Goal: Information Seeking & Learning: Learn about a topic

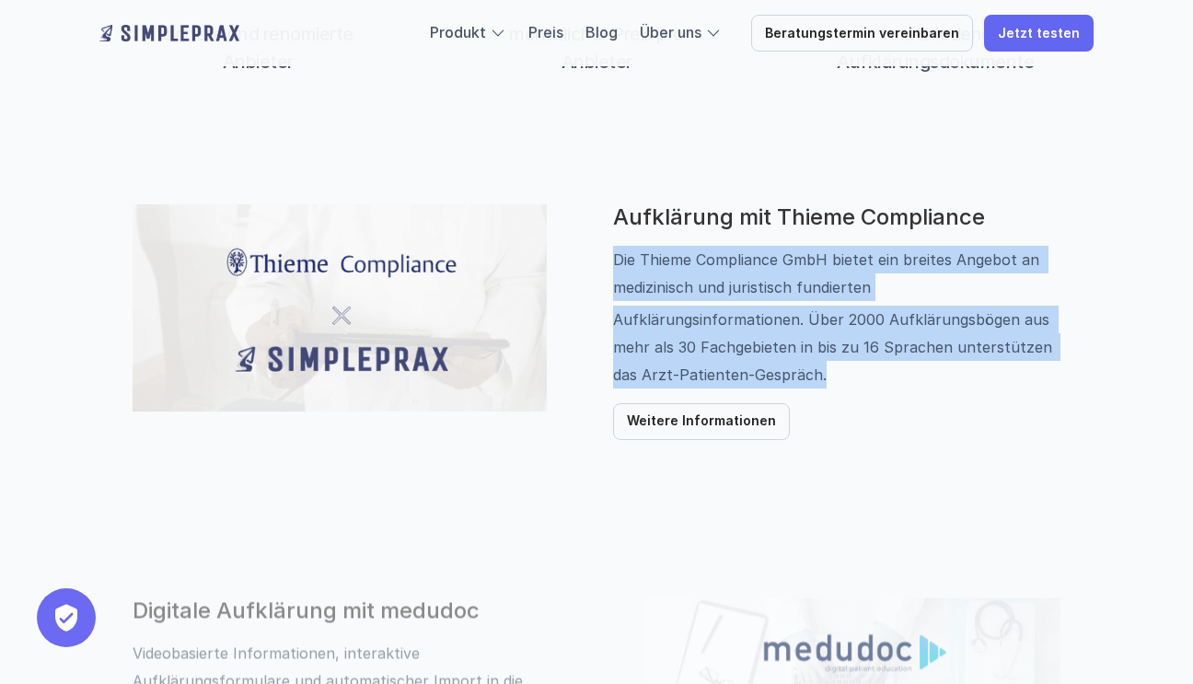
drag, startPoint x: 616, startPoint y: 261, endPoint x: 892, endPoint y: 396, distance: 307.6
click at [898, 394] on div "Aufklärung mit Thieme Compliance Die Thieme Compliance GmbH bietet ein breites …" at bounding box center [836, 322] width 447 height 236
click at [892, 396] on div "Aufklärung mit Thieme Compliance Die Thieme Compliance GmbH bietet ein breites …" at bounding box center [836, 322] width 447 height 236
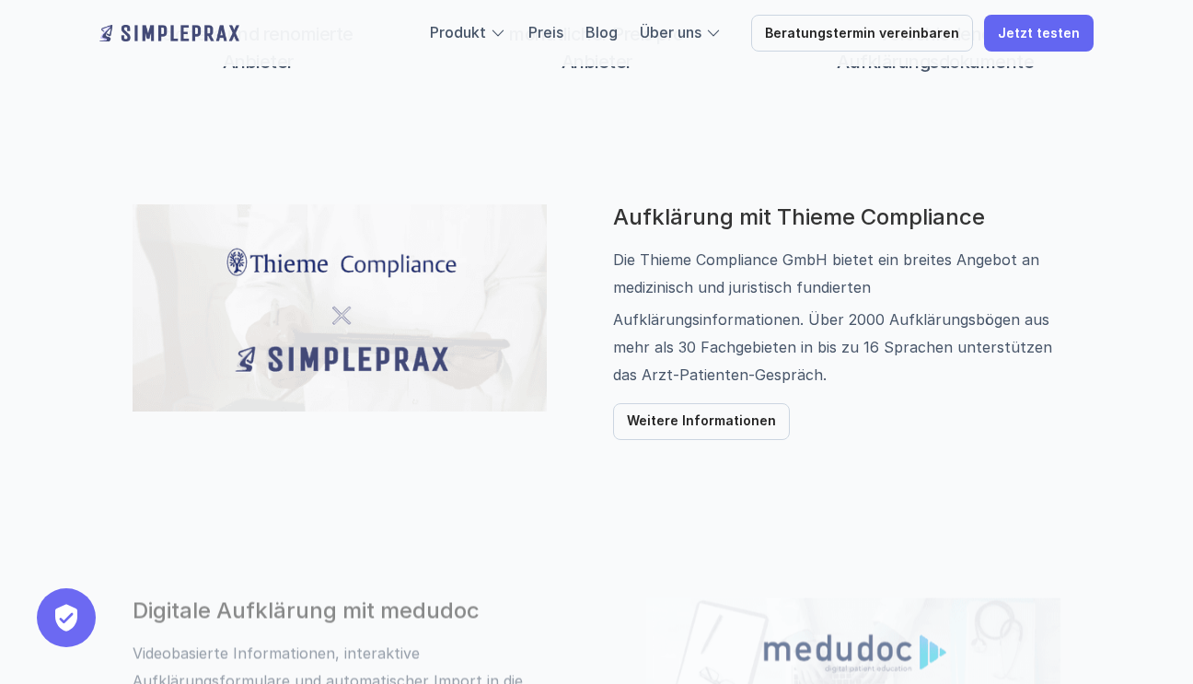
click at [815, 373] on p "Aufklärungsinformationen. Über 2000 Aufklärungsbögen aus mehr als 30 Fachgebiet…" at bounding box center [836, 347] width 447 height 83
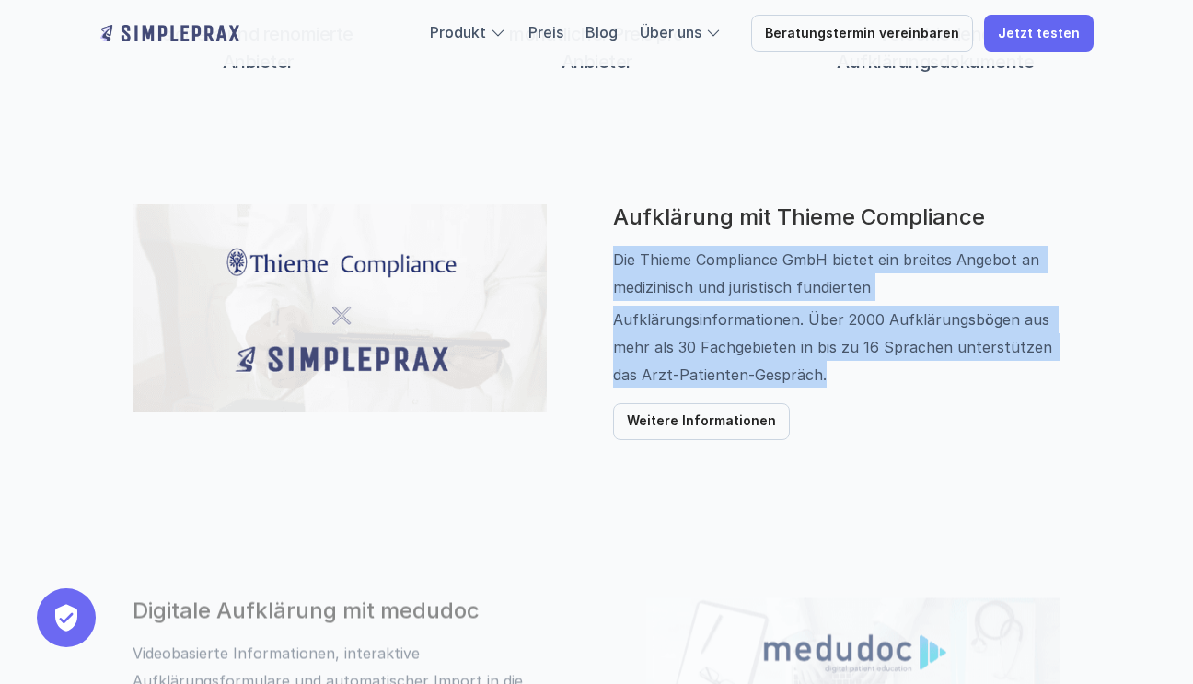
drag, startPoint x: 834, startPoint y: 374, endPoint x: 617, endPoint y: 263, distance: 243.8
click at [617, 263] on div "Die Thieme Compliance GmbH bietet ein breites Angebot an medizinisch und jurist…" at bounding box center [836, 317] width 447 height 143
click at [617, 263] on p "Die Thieme Compliance GmbH bietet ein breites Angebot an medizinisch und jurist…" at bounding box center [836, 273] width 447 height 55
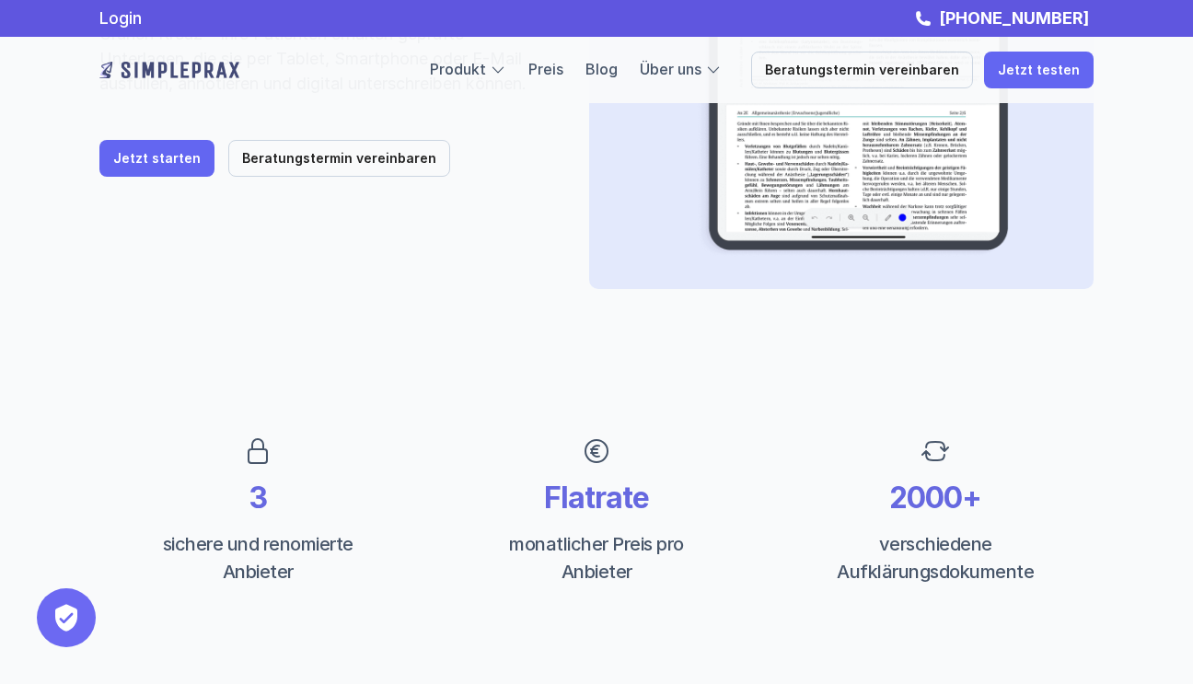
scroll to position [86, 0]
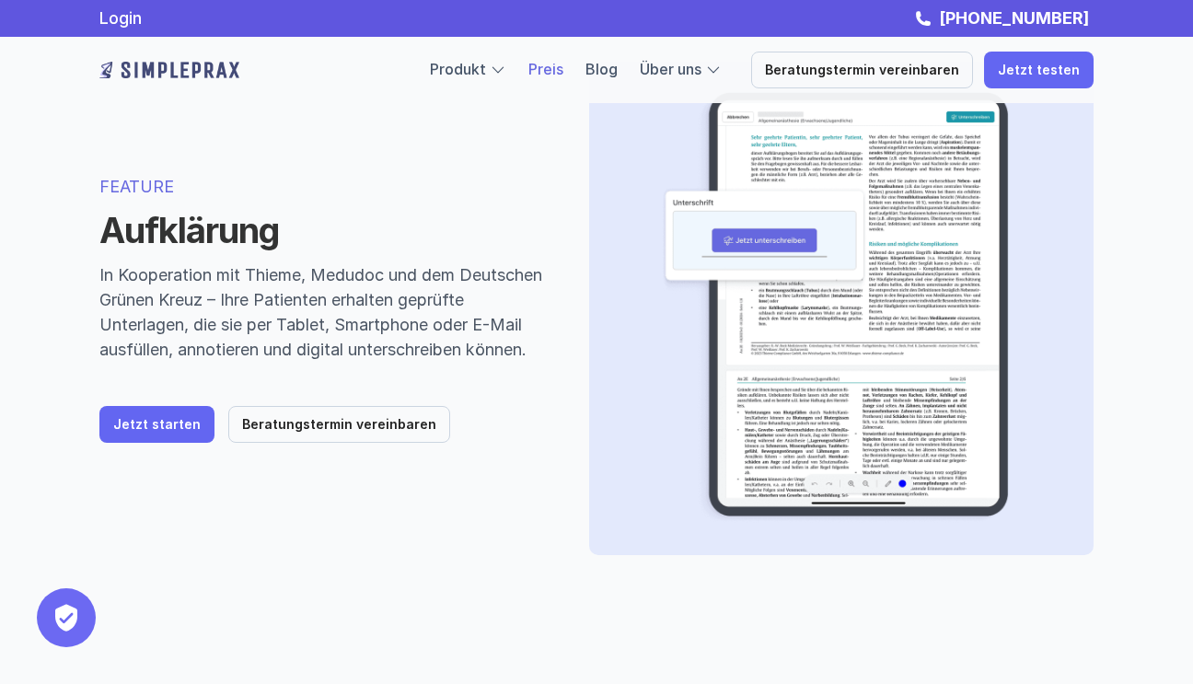
click at [563, 75] on link "Preis" at bounding box center [545, 69] width 35 height 18
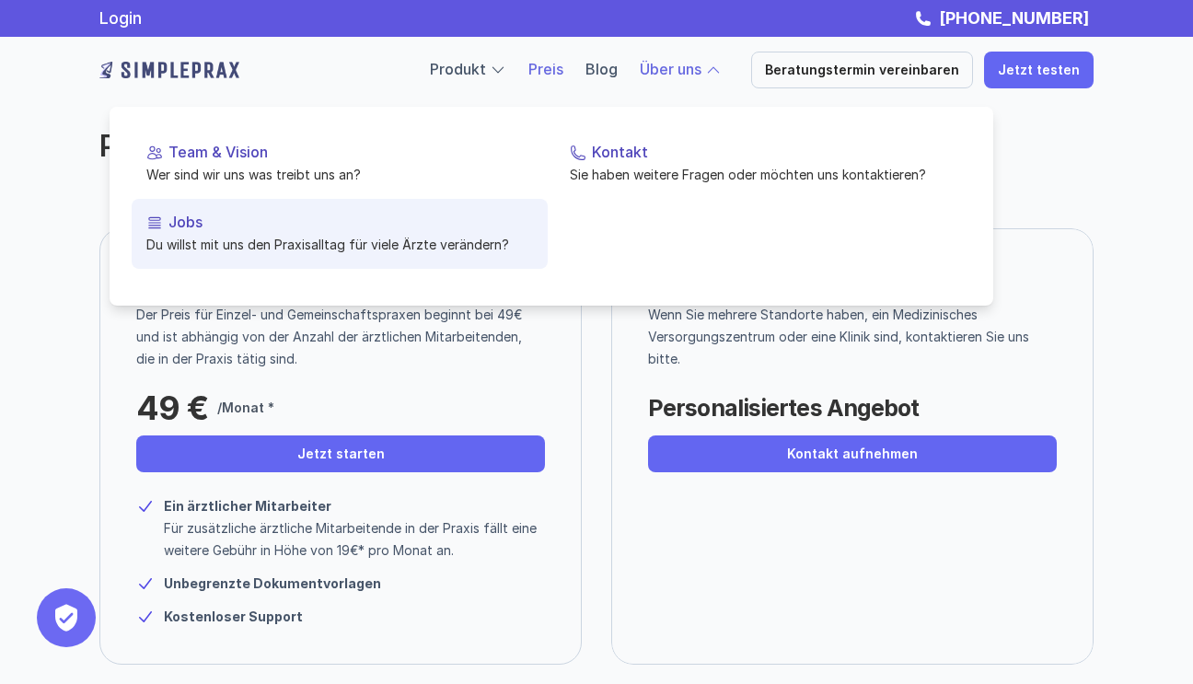
click at [381, 227] on p "Jobs" at bounding box center [350, 222] width 365 height 17
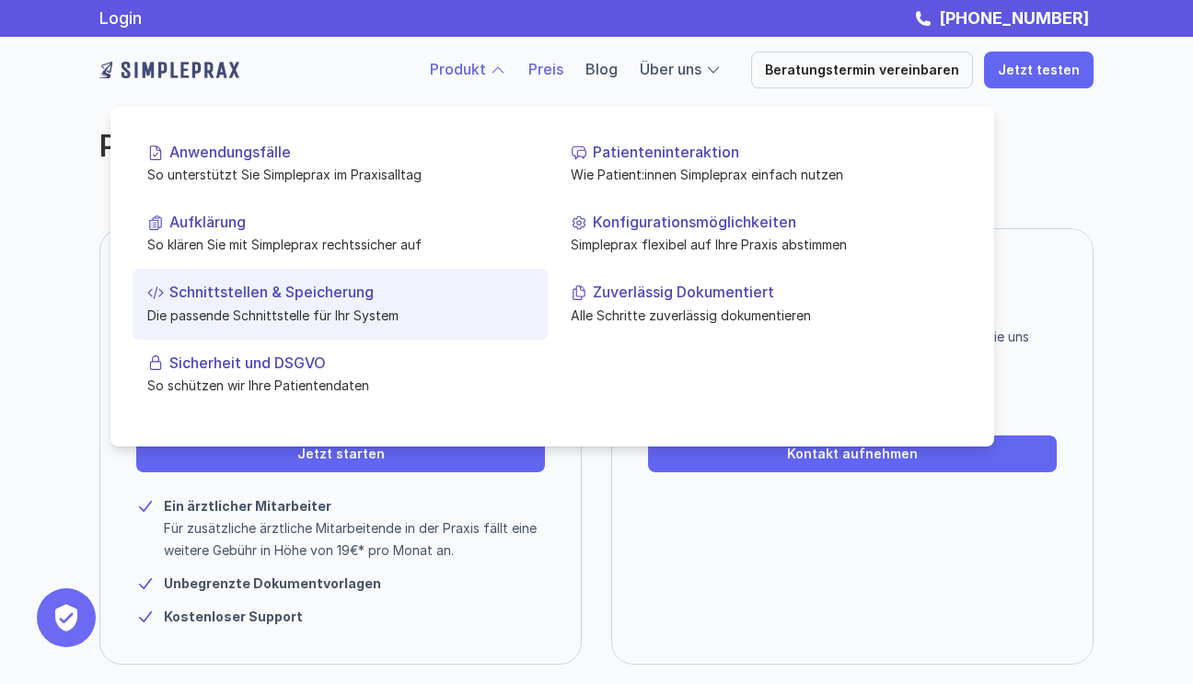
click at [385, 288] on p "Schnittstellen & Speicherung" at bounding box center [351, 292] width 365 height 17
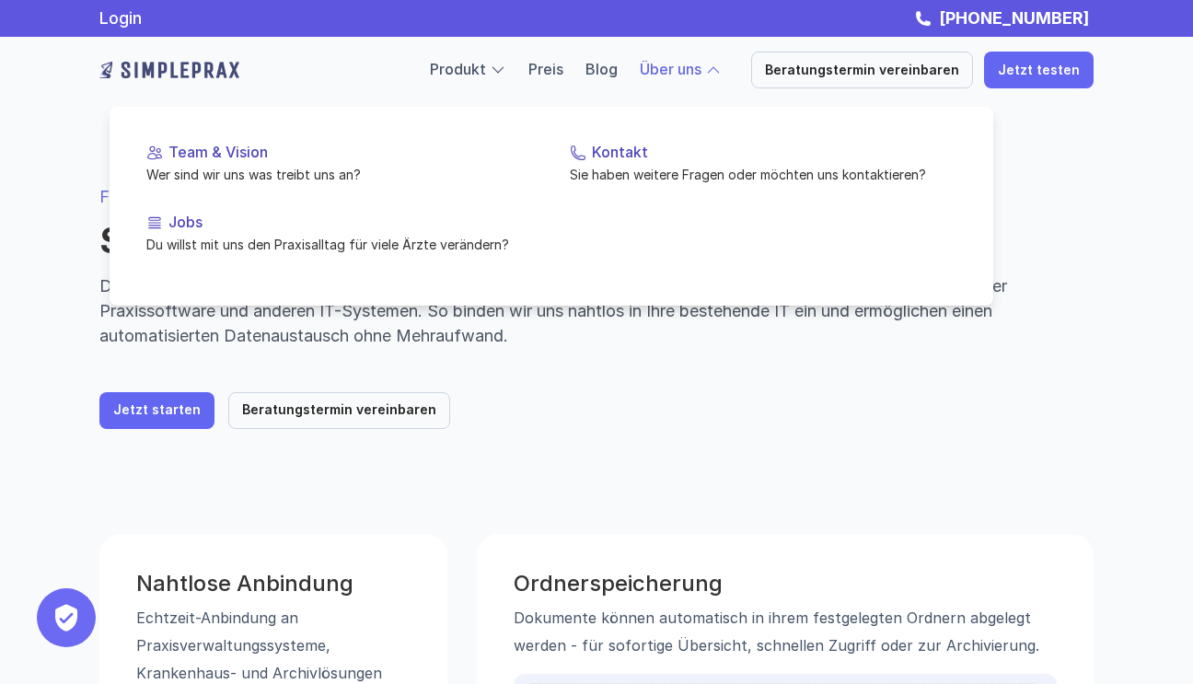
click at [697, 76] on link "Über uns" at bounding box center [671, 69] width 62 height 18
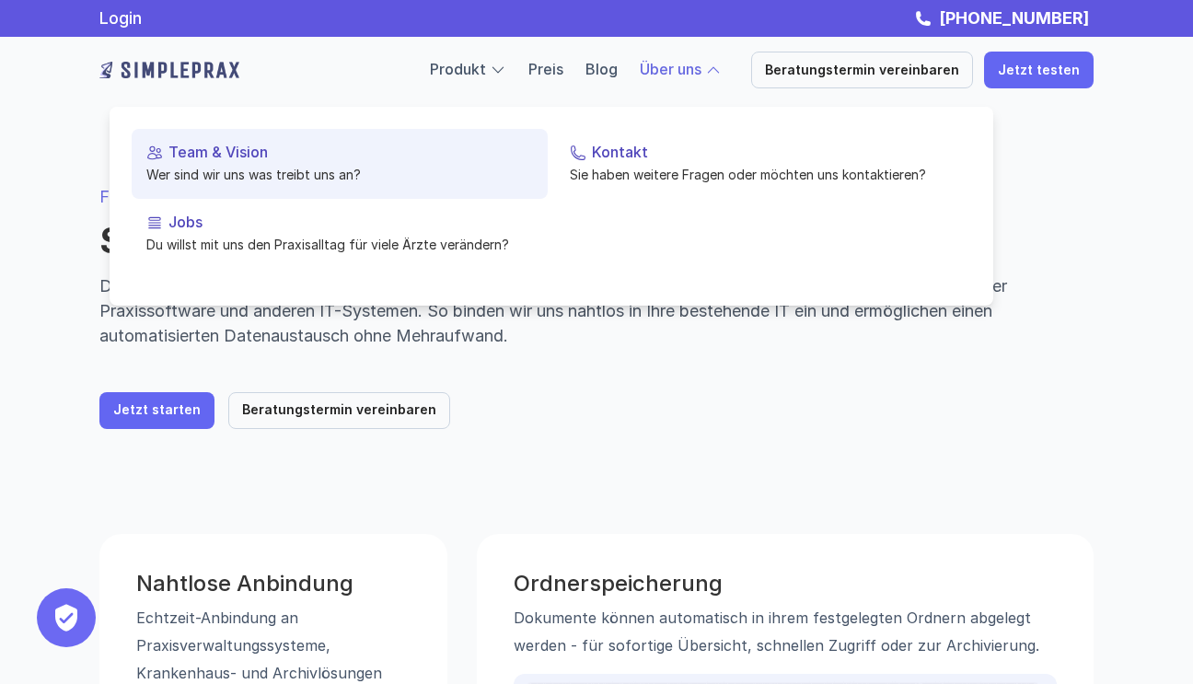
click at [412, 176] on p "Wer sind wir uns was treibt uns an?" at bounding box center [339, 174] width 387 height 19
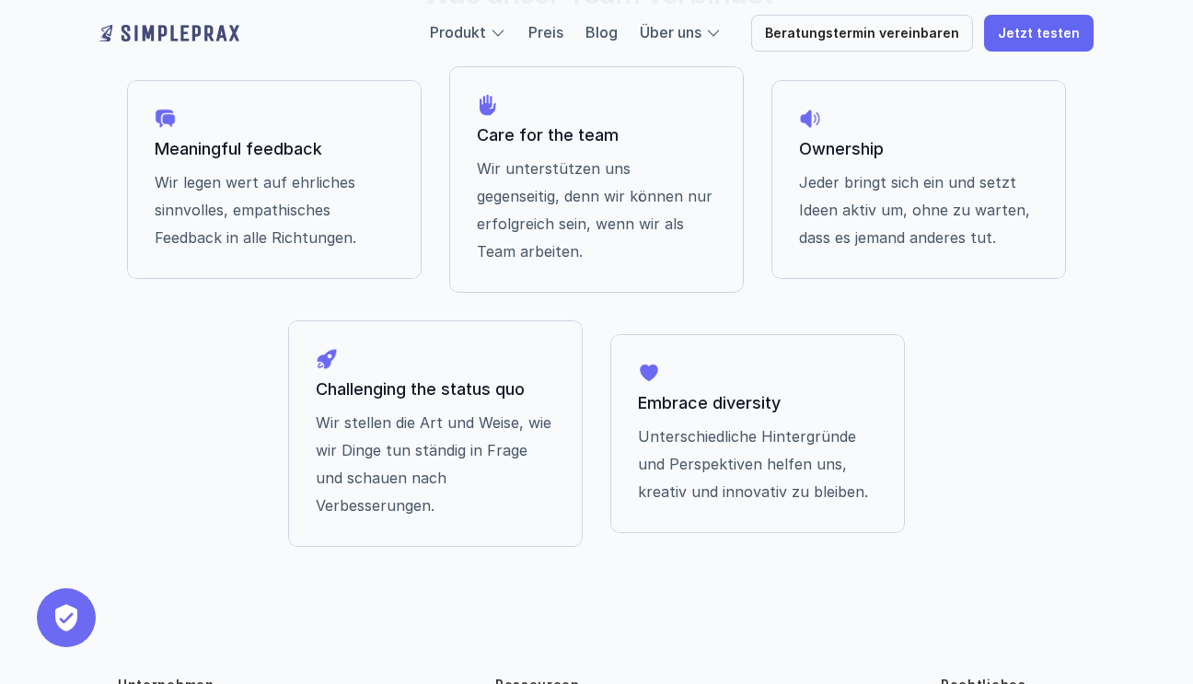
scroll to position [1584, 0]
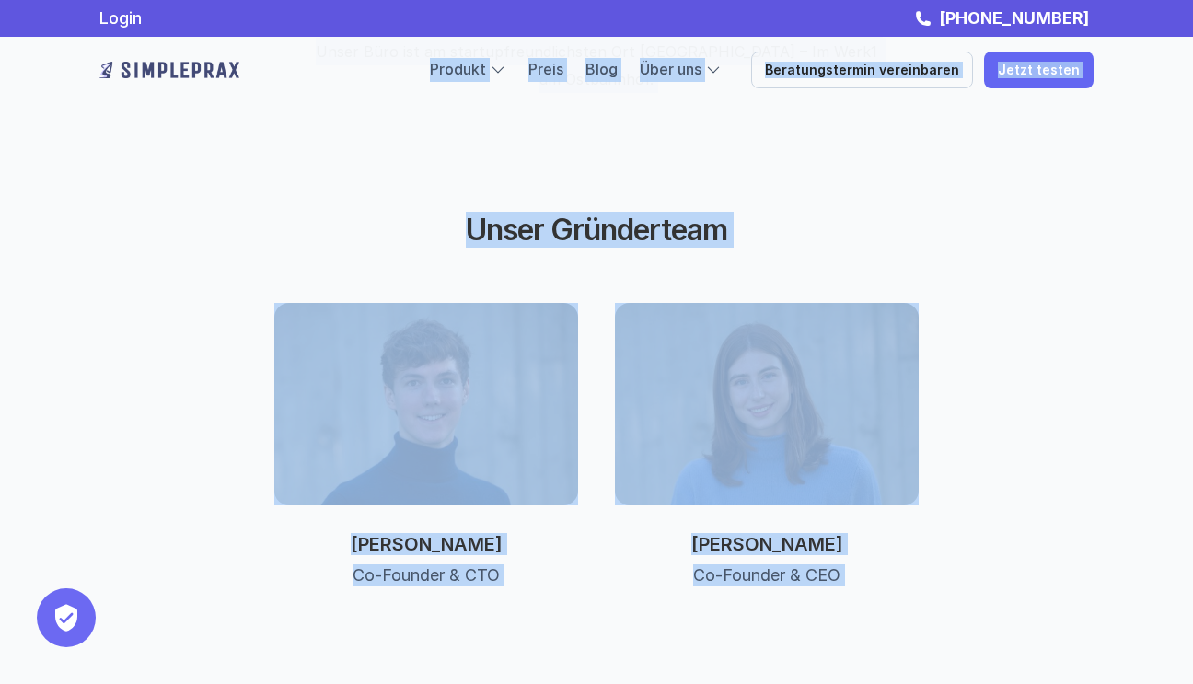
drag, startPoint x: 893, startPoint y: 408, endPoint x: 157, endPoint y: -44, distance: 863.4
click at [157, 0] on html "Login [PHONE_NUMBER] Produkt Preis Blog Über uns Beratungstermin vereinbaren Je…" at bounding box center [596, 412] width 1193 height 2442
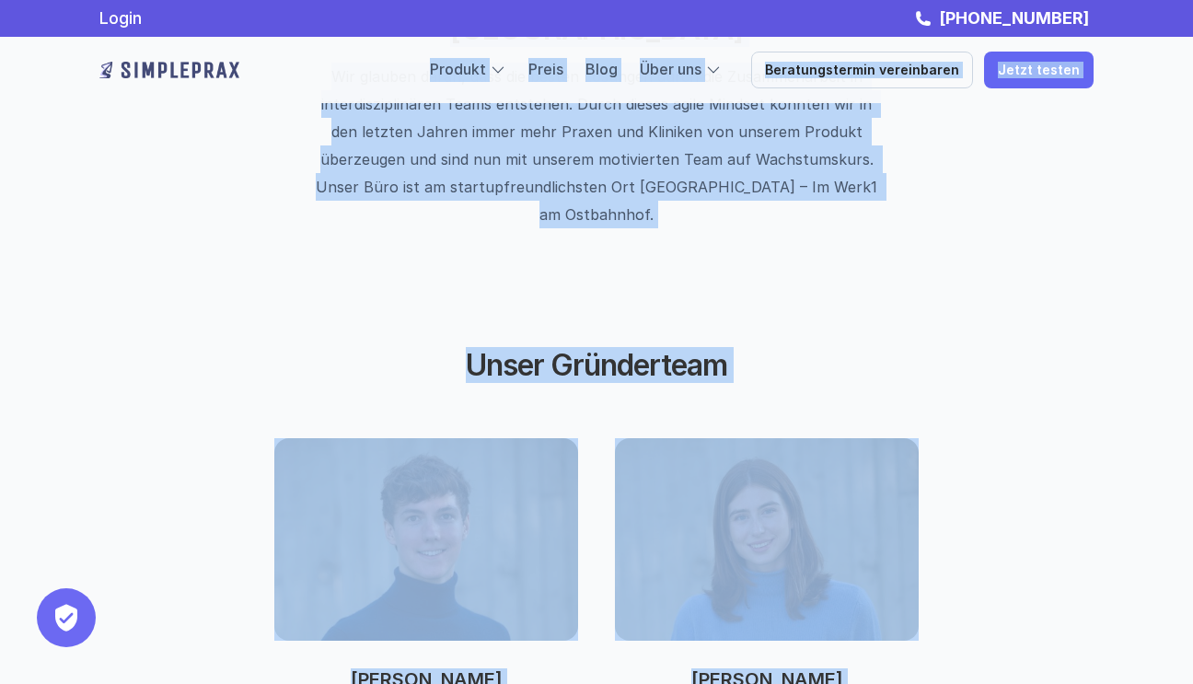
click at [161, 175] on div "Wachstumsstory made in [GEOGRAPHIC_DATA] Wir glauben daran, dass die besten Lös…" at bounding box center [596, 103] width 1105 height 362
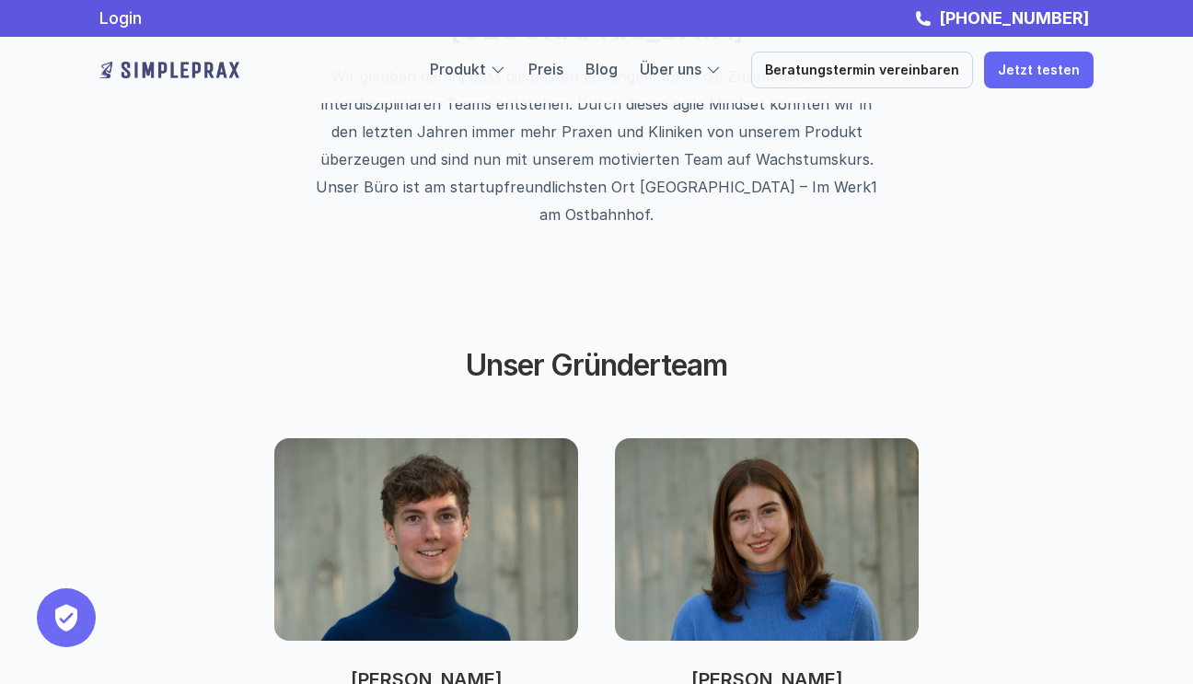
click at [988, 82] on div "Beratungstermin vereinbaren Jetzt testen" at bounding box center [922, 70] width 342 height 37
click at [1000, 82] on link "Jetzt testen" at bounding box center [1039, 70] width 110 height 37
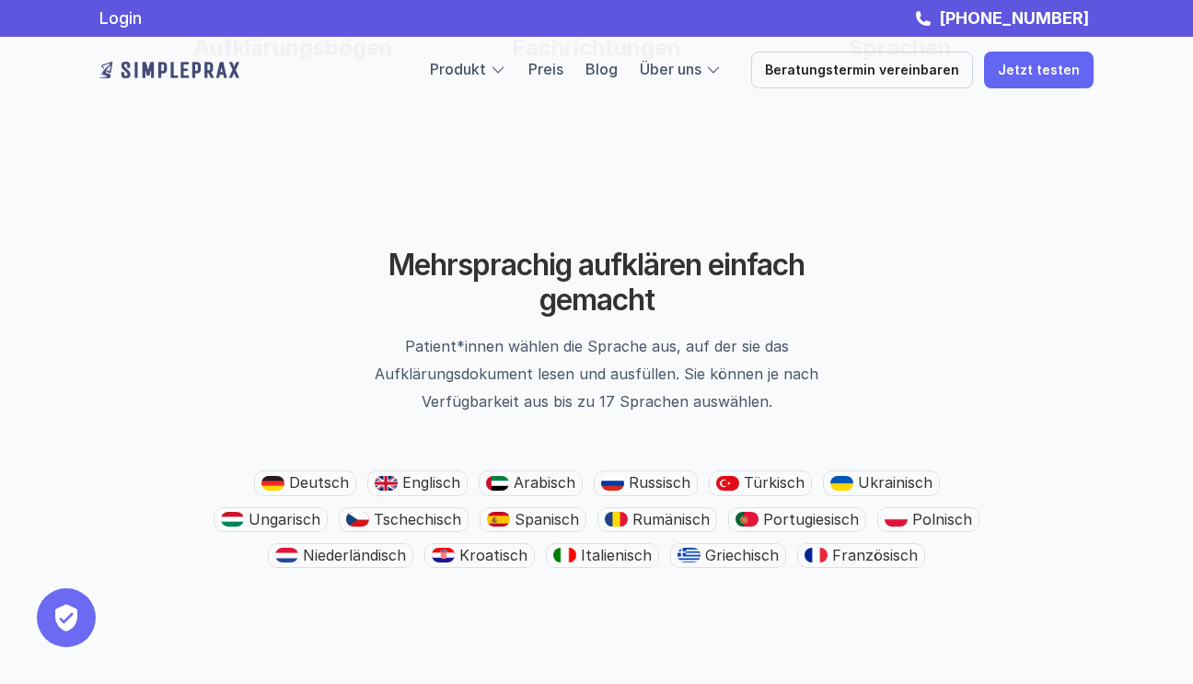
scroll to position [1863, 0]
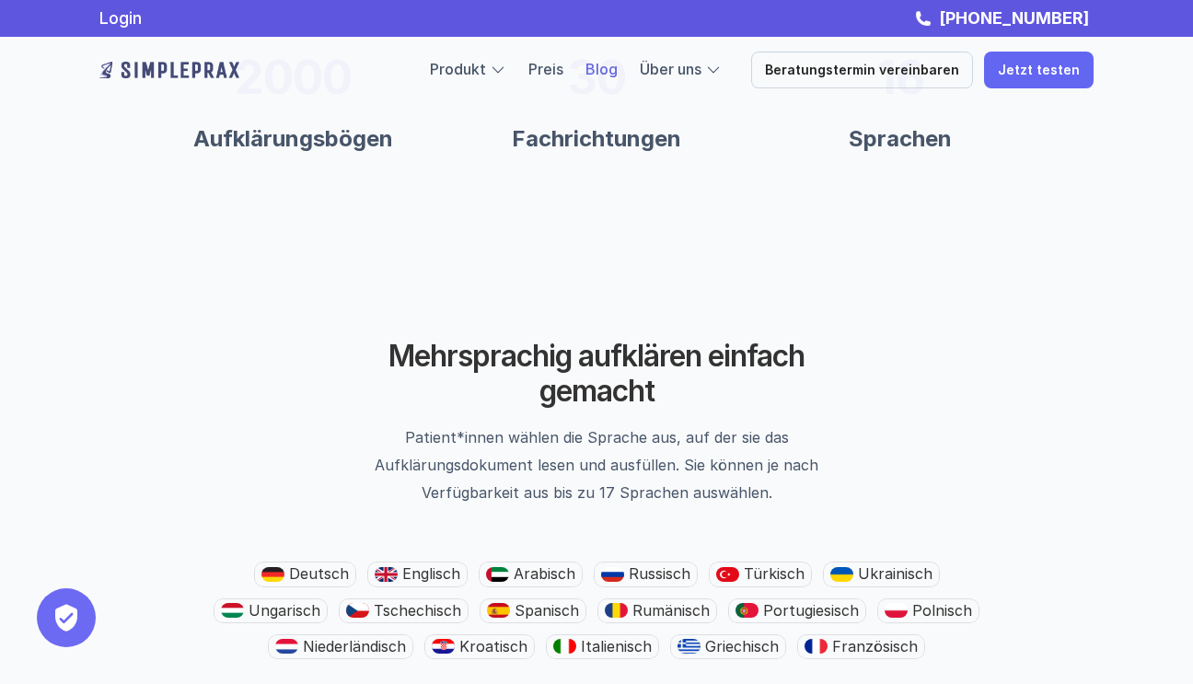
click at [618, 70] on link "Blog" at bounding box center [602, 69] width 32 height 18
